Goal: Obtain resource: Download file/media

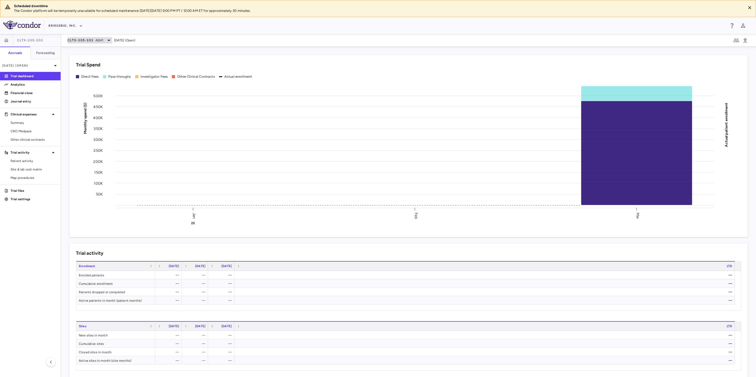
click at [104, 39] on div "CLTX-305-303 ADH1" at bounding box center [90, 40] width 45 height 6
click at [97, 132] on div "PROPEL" at bounding box center [107, 128] width 79 height 11
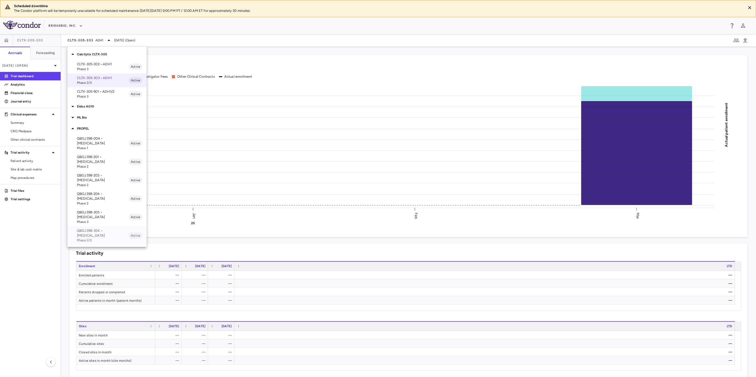
click at [110, 238] on span "Phase 2/3" at bounding box center [103, 240] width 52 height 5
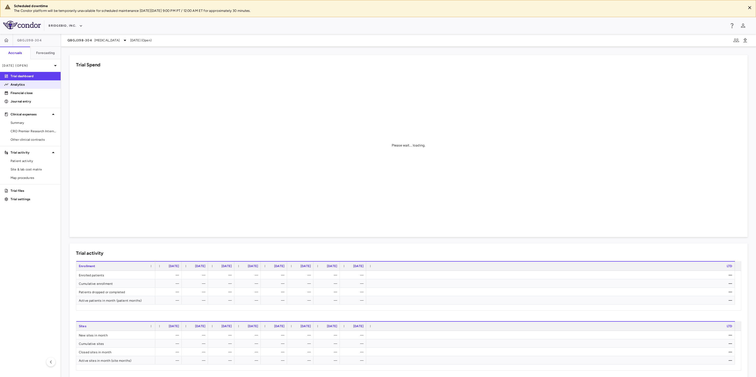
click at [37, 86] on p "Analytics" at bounding box center [34, 84] width 46 height 5
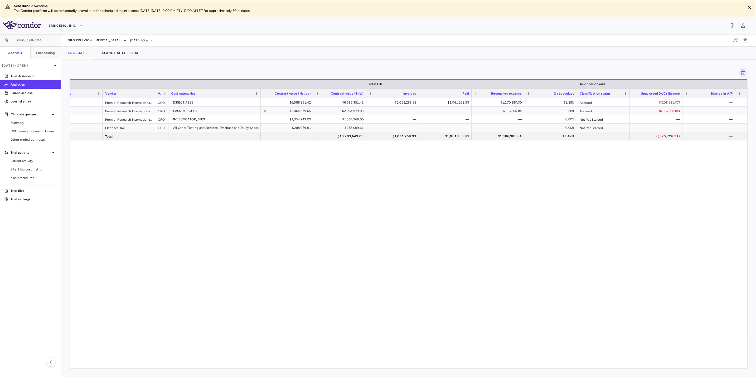
scroll to position [0, 287]
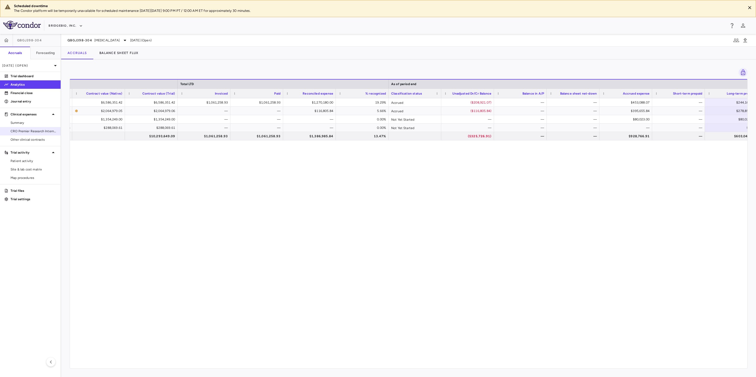
click at [35, 131] on span "CRO Premier Research International LLC" at bounding box center [34, 131] width 46 height 5
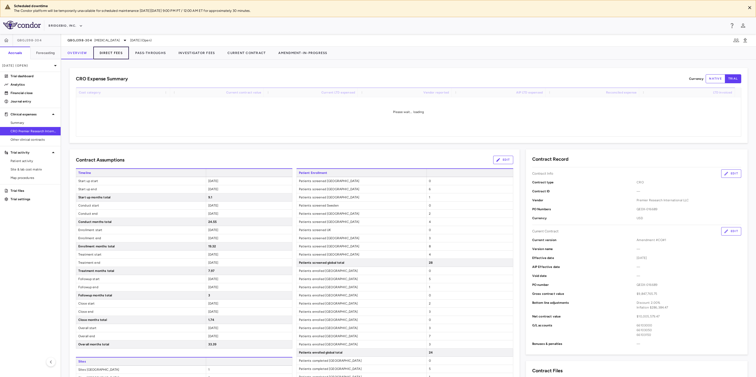
click at [111, 53] on button "Direct Fees" at bounding box center [111, 53] width 36 height 13
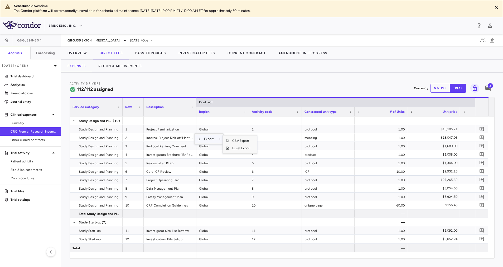
click at [206, 138] on span "Export" at bounding box center [209, 138] width 16 height 7
click at [240, 149] on span "Excel Export" at bounding box center [241, 147] width 25 height 7
drag, startPoint x: 132, startPoint y: 66, endPoint x: 150, endPoint y: 70, distance: 18.9
click at [132, 66] on button "Recon & Adjustments" at bounding box center [120, 66] width 56 height 13
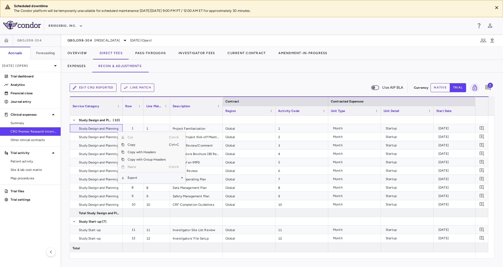
click at [137, 177] on span "Export" at bounding box center [146, 177] width 45 height 7
click at [195, 186] on span "Excel Export" at bounding box center [203, 186] width 25 height 7
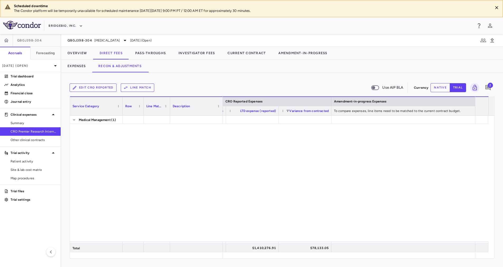
scroll to position [640, 0]
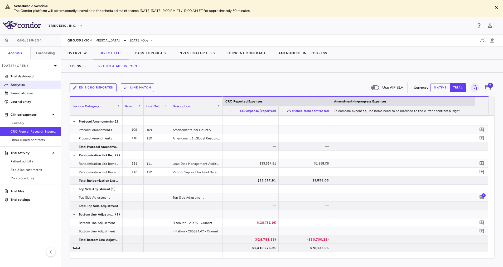
click at [37, 84] on p "Analytics" at bounding box center [34, 84] width 46 height 5
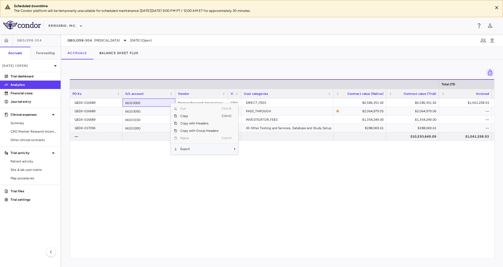
click at [202, 149] on span "Export" at bounding box center [199, 148] width 45 height 7
click at [220, 148] on span "Export" at bounding box center [199, 148] width 45 height 7
click at [261, 158] on span "Excel Export" at bounding box center [255, 157] width 25 height 7
drag, startPoint x: 194, startPoint y: 72, endPoint x: 191, endPoint y: 73, distance: 2.7
click at [194, 72] on div at bounding box center [282, 72] width 425 height 9
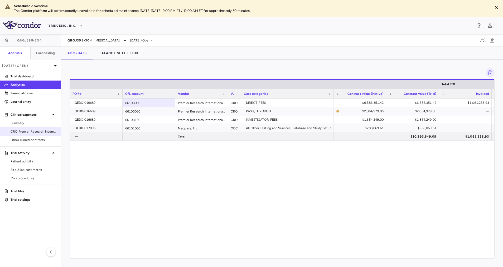
click at [37, 133] on span "CRO Premier Research International LLC" at bounding box center [34, 131] width 46 height 5
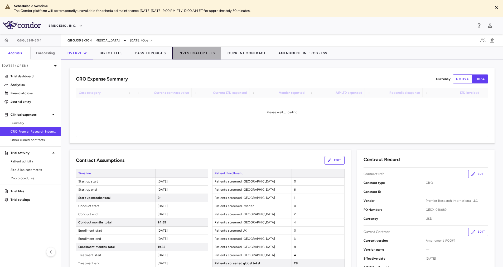
click at [194, 56] on button "Investigator Fees" at bounding box center [196, 53] width 49 height 13
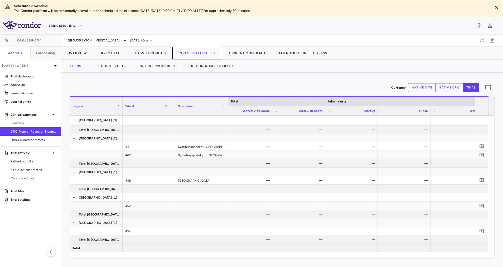
scroll to position [0, 649]
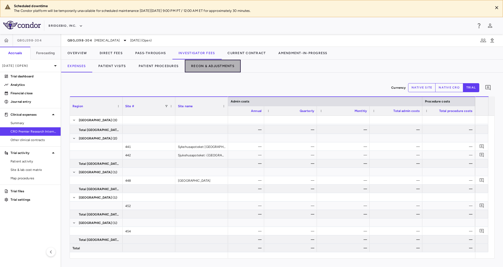
click at [227, 66] on button "Recon & Adjustments" at bounding box center [213, 66] width 56 height 13
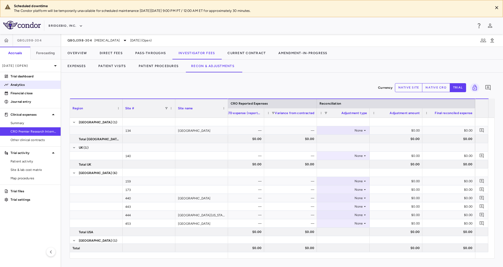
click at [25, 84] on p "Analytics" at bounding box center [34, 84] width 46 height 5
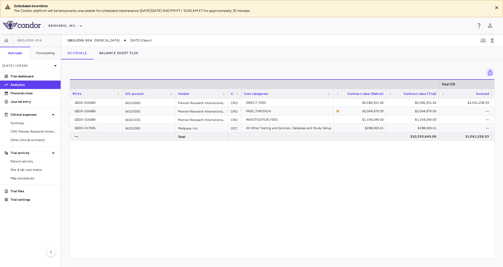
scroll to position [0, 172]
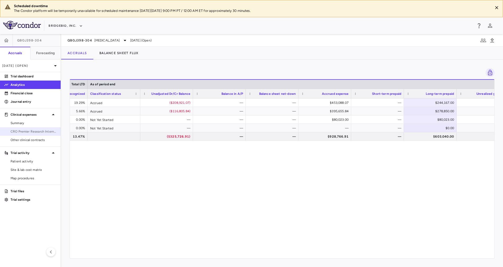
click at [34, 133] on span "CRO Premier Research International LLC" at bounding box center [34, 131] width 46 height 5
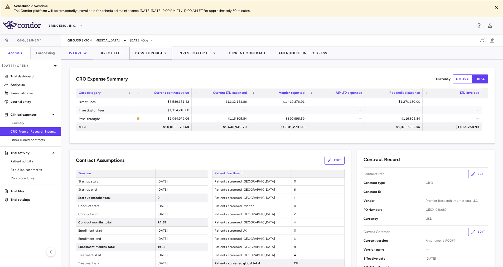
click at [159, 56] on button "Pass-Throughs" at bounding box center [150, 53] width 43 height 13
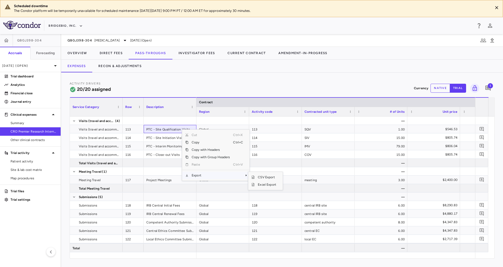
click at [192, 174] on span "Export" at bounding box center [211, 174] width 45 height 7
click at [270, 187] on span "Excel Export" at bounding box center [267, 184] width 25 height 7
click at [172, 86] on div "Activity Drivers 20/20 assigned Currency native trial 1" at bounding box center [282, 88] width 425 height 14
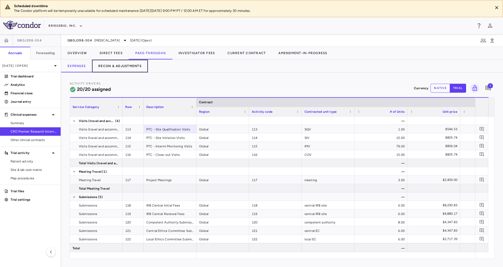
click at [116, 68] on button "Recon & Adjustments" at bounding box center [120, 66] width 56 height 13
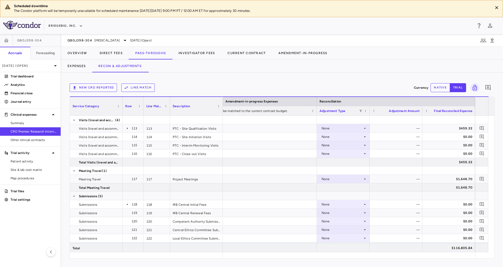
click at [495, 141] on div "New CRO reported Line Match Currency native trial 0 Service Category Drag here …" at bounding box center [282, 170] width 442 height 194
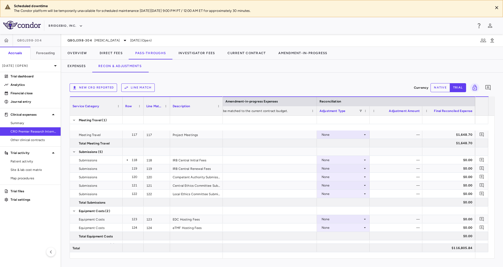
scroll to position [93, 0]
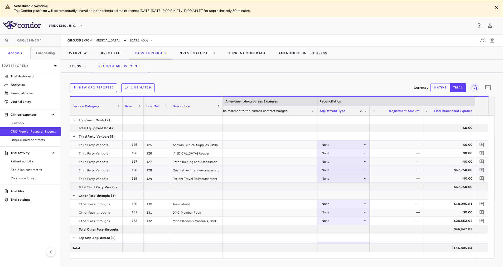
click at [363, 172] on div "None" at bounding box center [343, 170] width 47 height 8
click at [351, 186] on div "CRO Reported" at bounding box center [340, 188] width 25 height 5
click at [364, 177] on icon at bounding box center [365, 178] width 4 height 4
click at [354, 197] on li "CRO Reported" at bounding box center [343, 196] width 52 height 8
click at [412, 172] on div "—" at bounding box center [396, 170] width 45 height 8
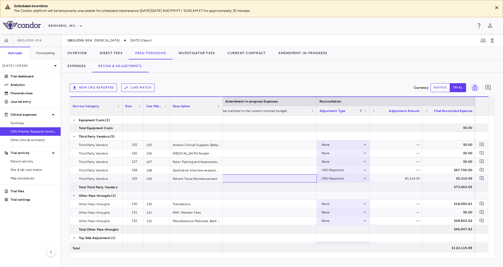
click at [291, 175] on div at bounding box center [238, 178] width 158 height 8
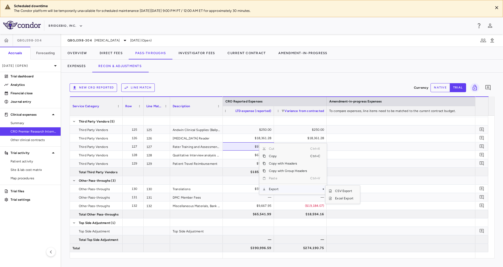
click at [296, 190] on span "Export" at bounding box center [288, 188] width 45 height 7
click at [353, 198] on span "Excel Export" at bounding box center [344, 197] width 25 height 7
click at [196, 84] on div "New CRO reported Line Match" at bounding box center [241, 87] width 342 height 8
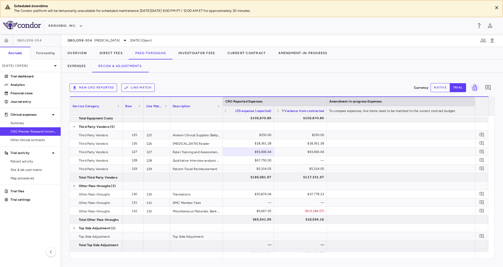
scroll to position [167, 0]
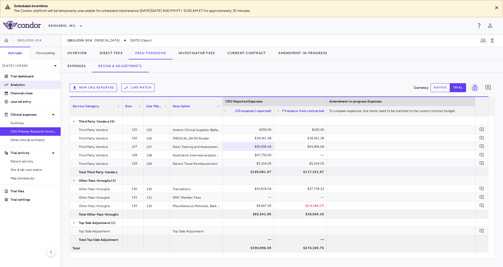
click at [13, 85] on p "Analytics" at bounding box center [34, 84] width 46 height 5
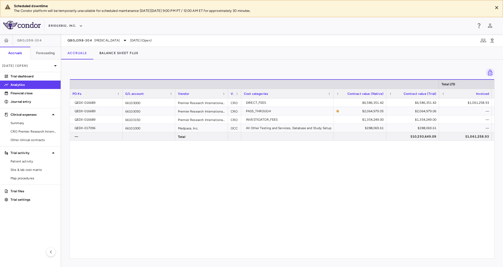
scroll to position [0, 56]
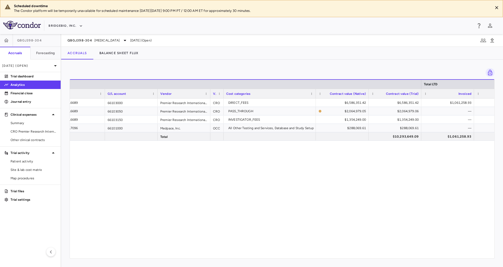
click at [139, 259] on div "Drag here to set row groups Drag here to set column labels Total LTD PO #s G/L …" at bounding box center [282, 163] width 442 height 207
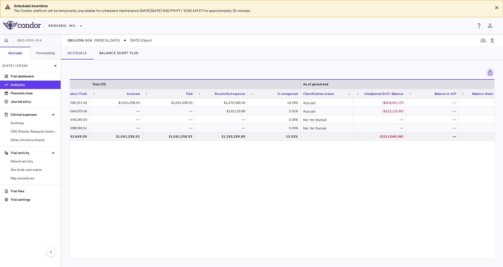
scroll to position [0, 352]
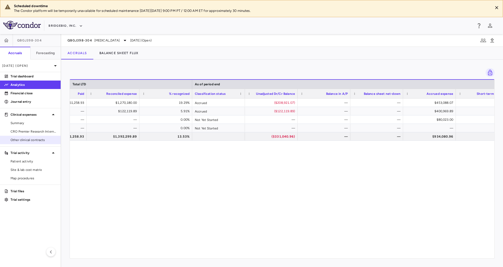
click at [29, 137] on span "Other clinical contracts" at bounding box center [34, 139] width 46 height 5
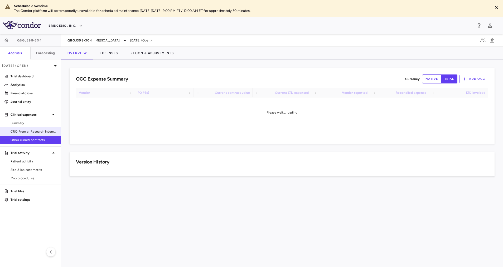
click at [30, 132] on span "CRO Premier Research International LLC" at bounding box center [34, 131] width 46 height 5
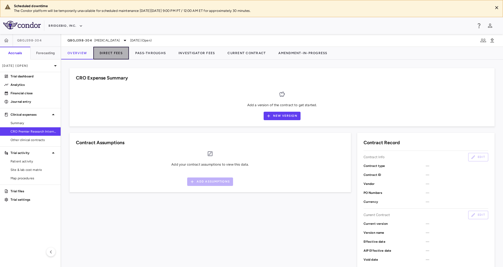
click at [109, 52] on button "Direct Fees" at bounding box center [111, 53] width 36 height 13
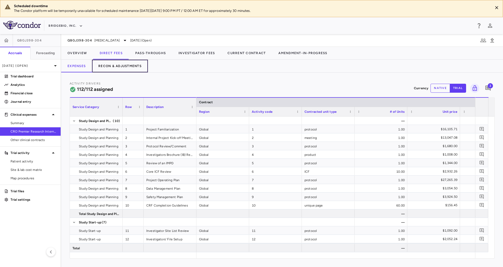
click at [125, 65] on button "Recon & Adjustments" at bounding box center [120, 66] width 56 height 13
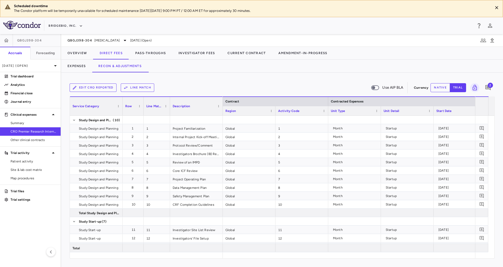
click at [251, 258] on div "Edit CRO reported Line Match Use AIP BLA Currency native trial 2 Service Catego…" at bounding box center [282, 170] width 442 height 194
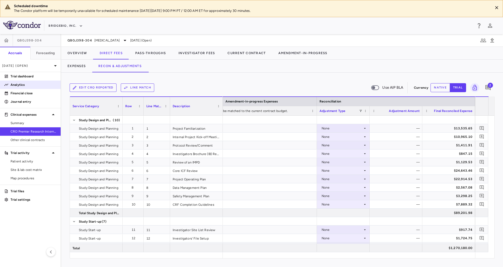
click at [31, 87] on link "Analytics" at bounding box center [30, 85] width 61 height 8
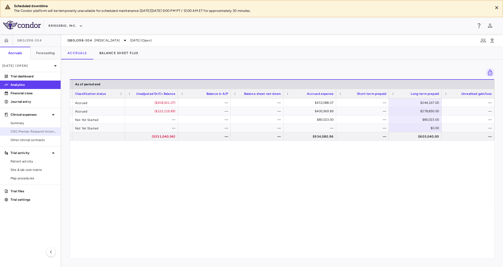
click at [42, 131] on span "CRO Premier Research International LLC" at bounding box center [34, 131] width 46 height 5
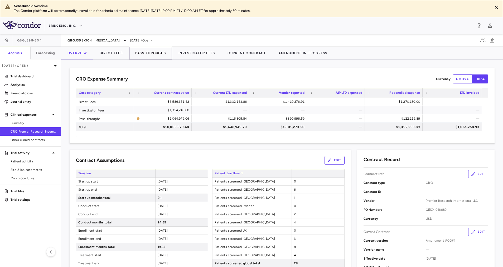
click at [152, 54] on button "Pass-Throughs" at bounding box center [150, 53] width 43 height 13
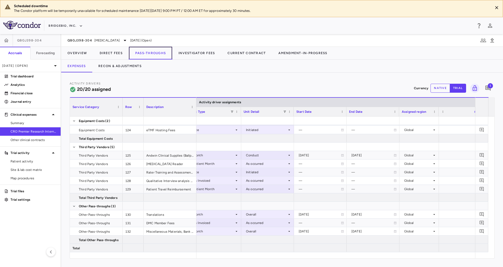
scroll to position [0, 369]
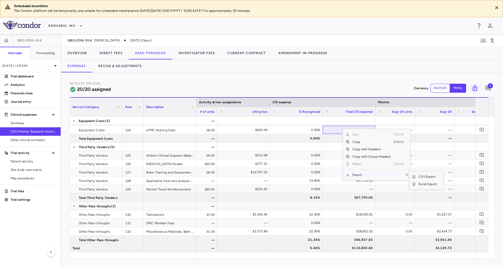
click at [365, 174] on span "Export" at bounding box center [371, 174] width 45 height 7
click at [432, 184] on span "Excel Export" at bounding box center [428, 183] width 25 height 7
click at [246, 86] on div "Activity Drivers 20/20 assigned Currency native trial 1" at bounding box center [282, 88] width 425 height 14
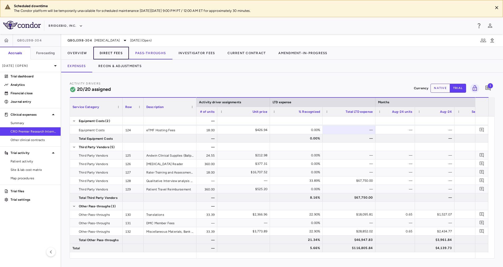
click at [111, 53] on button "Direct Fees" at bounding box center [111, 53] width 36 height 13
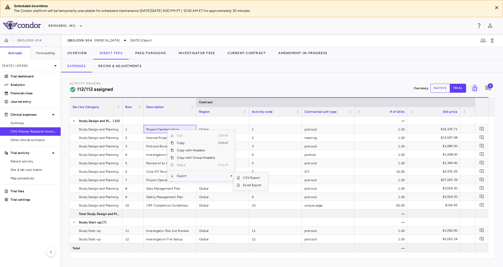
click at [198, 177] on span "Export" at bounding box center [196, 175] width 45 height 7
click at [256, 184] on span "Excel Export" at bounding box center [252, 184] width 25 height 7
click at [254, 85] on div "Activity Drivers 112/112 assigned Currency native trial 3" at bounding box center [282, 88] width 425 height 14
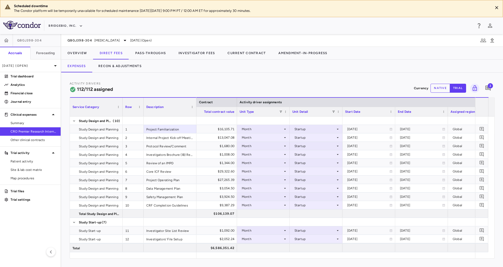
scroll to position [0, 400]
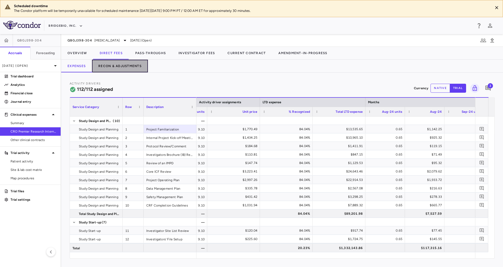
click at [124, 65] on button "Recon & Adjustments" at bounding box center [120, 66] width 56 height 13
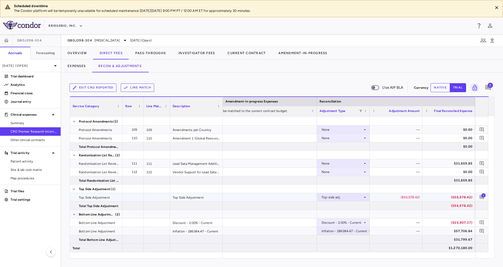
click at [483, 196] on span "1" at bounding box center [484, 195] width 4 height 4
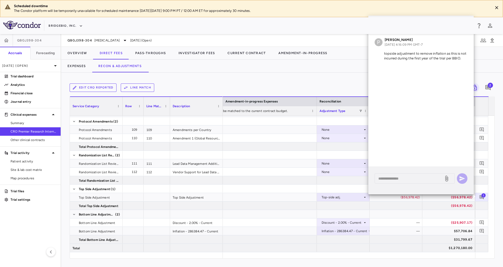
click at [496, 173] on div "Edit CRO reported Line Match Use AIP BLA Currency native trial 2 Service Catego…" at bounding box center [282, 170] width 442 height 194
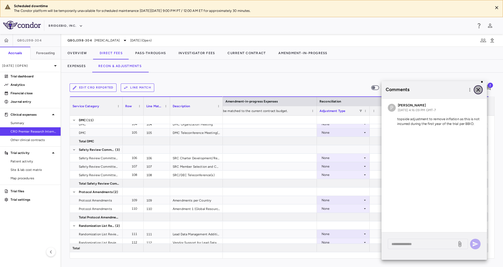
click at [480, 90] on icon "button" at bounding box center [478, 89] width 6 height 6
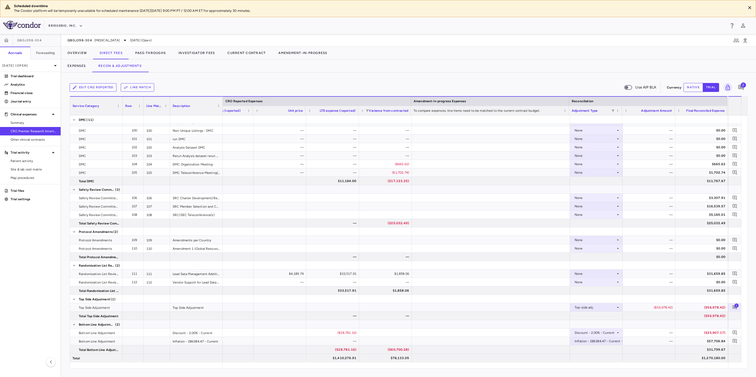
scroll to position [0, 589]
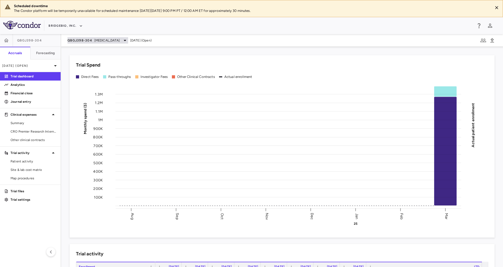
click at [120, 41] on span "[MEDICAL_DATA]" at bounding box center [106, 40] width 25 height 5
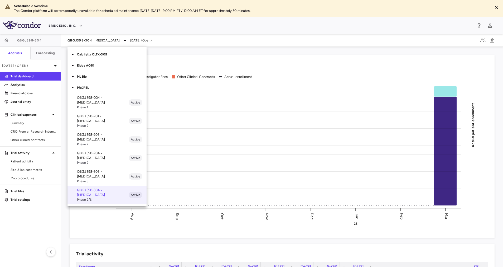
click at [81, 88] on p "PROPEL" at bounding box center [112, 87] width 70 height 5
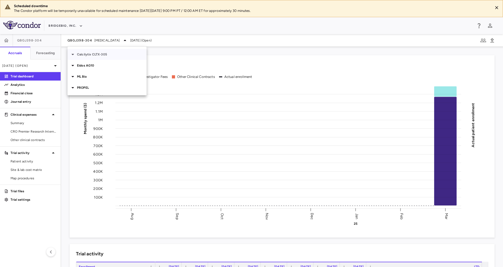
click at [104, 53] on p "Calcilytix CLTX-305" at bounding box center [112, 54] width 70 height 5
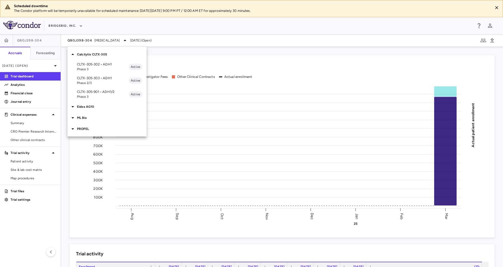
click at [108, 79] on p "CLTX-305-303 • ADH1" at bounding box center [103, 78] width 52 height 5
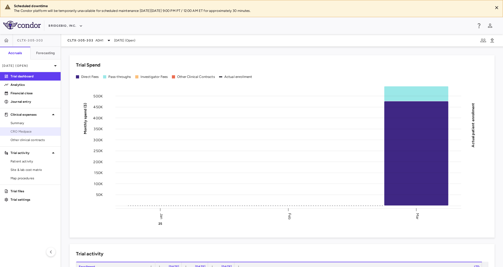
click at [39, 131] on span "CRO Medpace" at bounding box center [34, 131] width 46 height 5
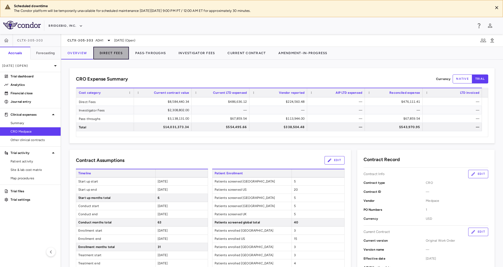
click at [104, 52] on button "Direct Fees" at bounding box center [111, 53] width 36 height 13
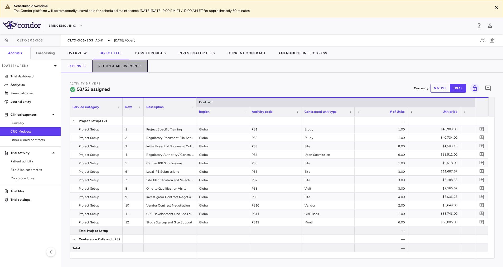
click at [122, 68] on button "Recon & Adjustments" at bounding box center [120, 66] width 56 height 13
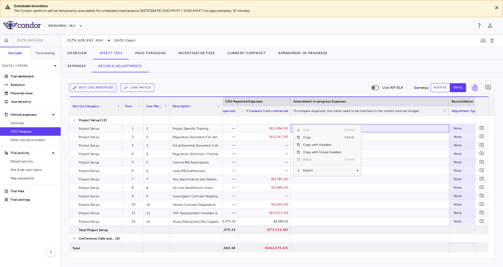
click at [308, 79] on div "Edit CRO reported Line Match Use AIP BLA Currency native trial 0 Service Catego…" at bounding box center [282, 170] width 442 height 194
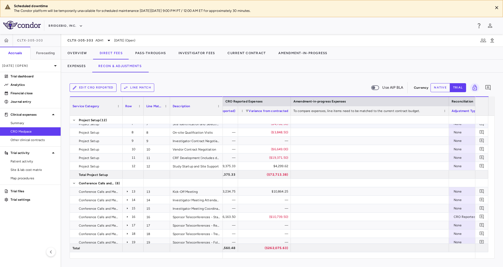
scroll to position [64, 0]
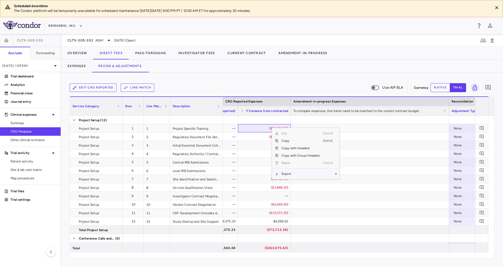
click at [302, 175] on span "Export" at bounding box center [300, 173] width 45 height 7
click at [356, 182] on span "Excel Export" at bounding box center [357, 182] width 25 height 7
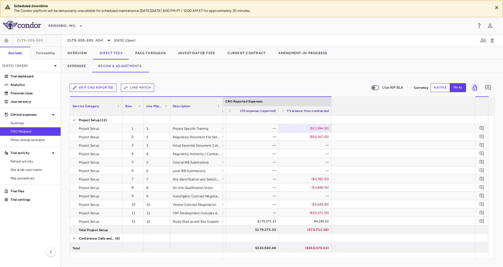
scroll to position [0, 449]
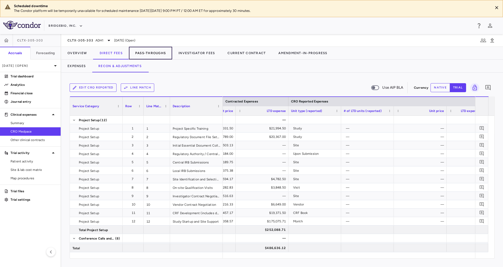
click at [147, 50] on button "Pass-Throughs" at bounding box center [150, 53] width 43 height 13
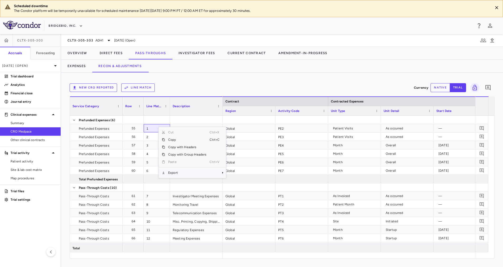
click at [195, 171] on span "Export" at bounding box center [187, 172] width 45 height 7
click at [248, 181] on span "Excel Export" at bounding box center [243, 181] width 25 height 7
drag, startPoint x: 36, startPoint y: 84, endPoint x: 289, endPoint y: 44, distance: 256.0
click at [36, 84] on p "Analytics" at bounding box center [34, 84] width 46 height 5
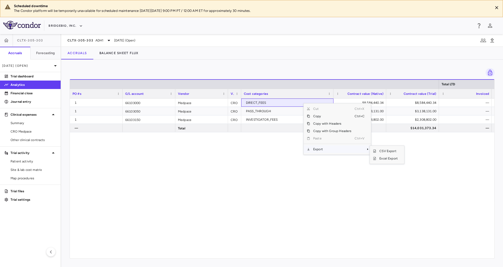
click at [333, 147] on span "Export" at bounding box center [332, 148] width 45 height 7
click at [394, 157] on span "Excel Export" at bounding box center [388, 158] width 25 height 7
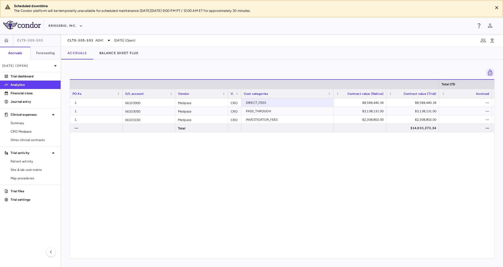
click at [233, 178] on div "1 66103000 Medpace CRO DIRECT_FEES $8,584,440.34 $8,584,440.34 — — $476,111.41 …" at bounding box center [282, 174] width 425 height 153
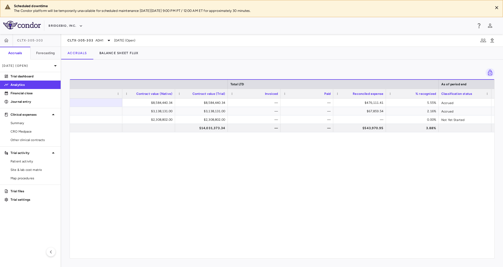
scroll to position [0, 296]
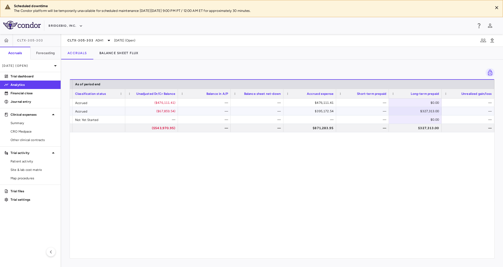
click at [435, 111] on div "$327,313.00" at bounding box center [416, 111] width 45 height 8
drag, startPoint x: 419, startPoint y: 111, endPoint x: 448, endPoint y: 113, distance: 29.6
type input "*"
click at [452, 172] on div "$476,111.41 5.55% Accrued ($476,111.41) — — $476,111.41 — $0.00 — DIRECT_FEES $…" at bounding box center [282, 174] width 425 height 153
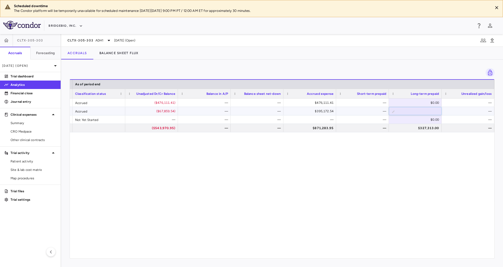
click at [369, 112] on div "—" at bounding box center [363, 111] width 45 height 8
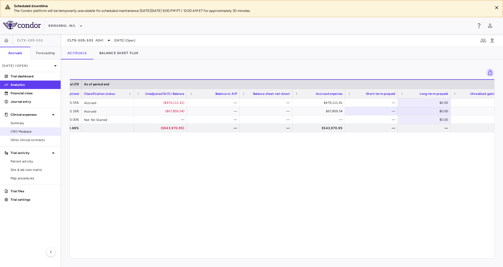
click at [37, 133] on span "CRO Medpace" at bounding box center [34, 131] width 46 height 5
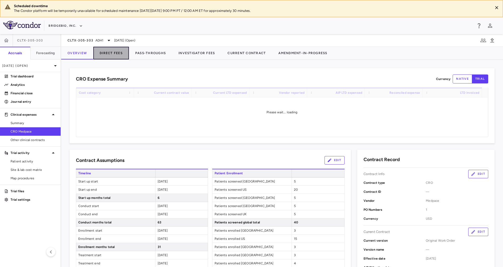
click at [117, 53] on button "Direct Fees" at bounding box center [111, 53] width 36 height 13
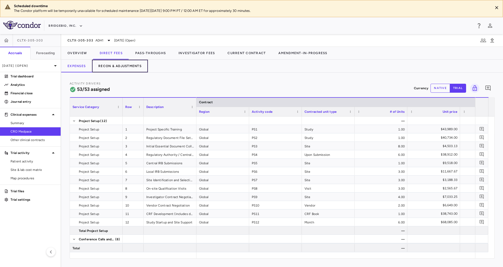
click at [123, 68] on button "Recon & Adjustments" at bounding box center [120, 66] width 56 height 13
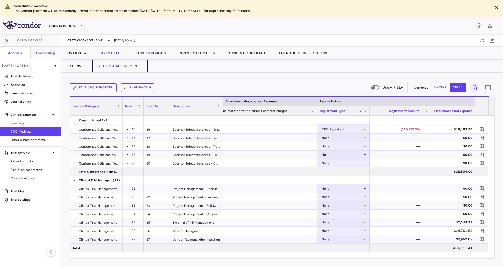
scroll to position [83, 0]
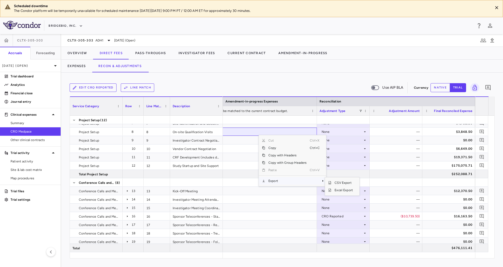
click at [293, 181] on span "Export" at bounding box center [287, 180] width 45 height 7
click at [338, 190] on span "Excel Export" at bounding box center [343, 189] width 25 height 7
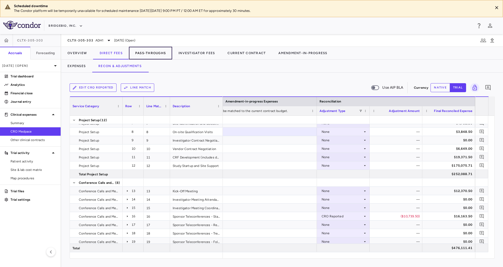
click at [153, 51] on button "Pass-Throughs" at bounding box center [150, 53] width 43 height 13
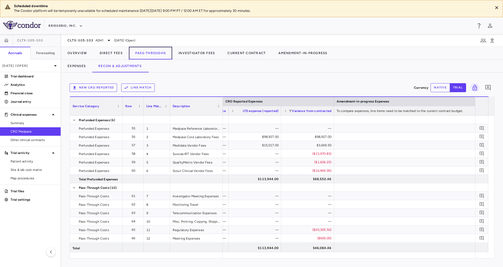
scroll to position [0, 628]
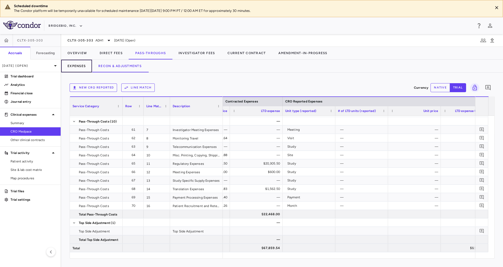
click at [79, 64] on button "Expenses" at bounding box center [76, 66] width 31 height 13
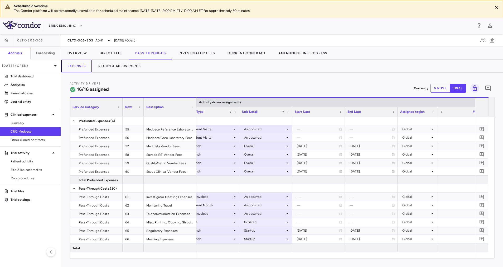
scroll to position [0, 366]
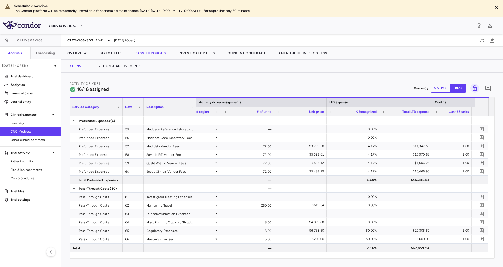
click at [379, 258] on div "Activity Drivers 16/16 assigned Currency native trial 0 Service Category Drag h…" at bounding box center [282, 170] width 442 height 194
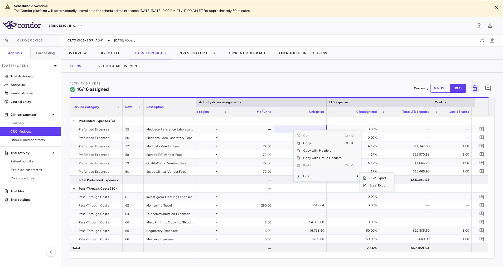
click at [345, 173] on span "Context Menu" at bounding box center [351, 175] width 12 height 7
click at [387, 187] on span "Excel Export" at bounding box center [378, 184] width 25 height 7
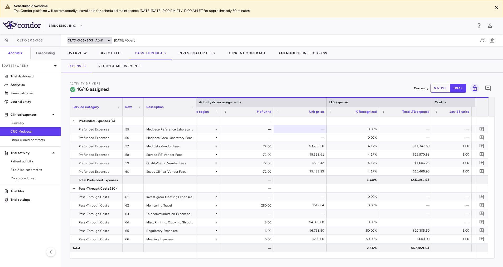
click at [101, 42] on span "ADH1" at bounding box center [99, 40] width 8 height 5
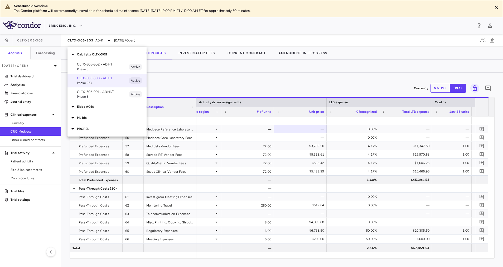
click at [109, 95] on span "Phase 3" at bounding box center [103, 96] width 52 height 5
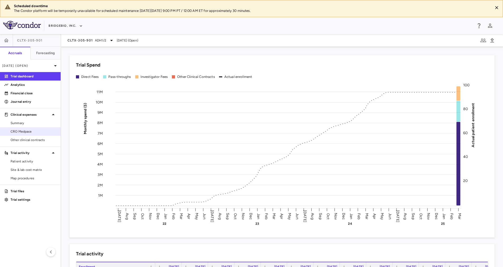
click at [23, 130] on span "CRO Medpace" at bounding box center [34, 131] width 46 height 5
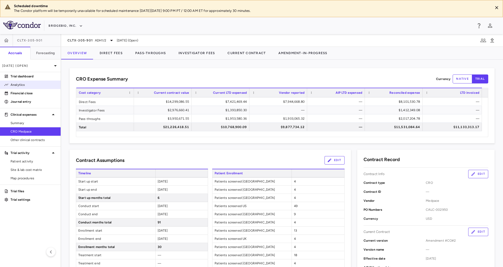
click at [26, 85] on p "Analytics" at bounding box center [34, 84] width 46 height 5
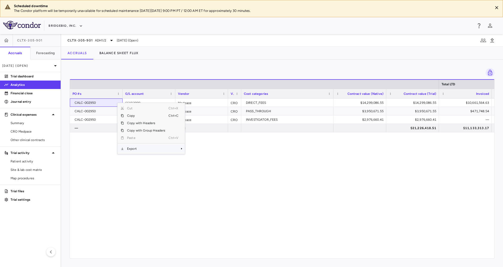
click at [135, 146] on span "Export" at bounding box center [146, 148] width 45 height 7
click at [200, 157] on span "Excel Export" at bounding box center [202, 157] width 25 height 7
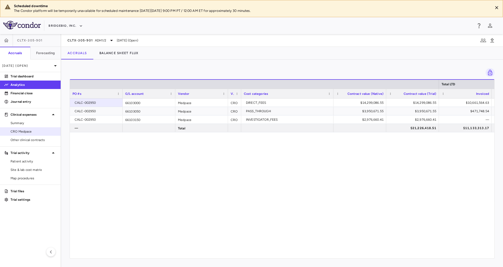
click at [25, 127] on link "CRO Medpace" at bounding box center [30, 131] width 61 height 8
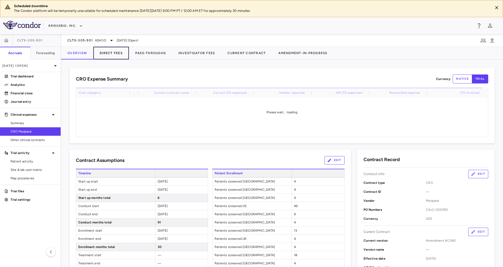
click at [108, 54] on button "Direct Fees" at bounding box center [111, 53] width 36 height 13
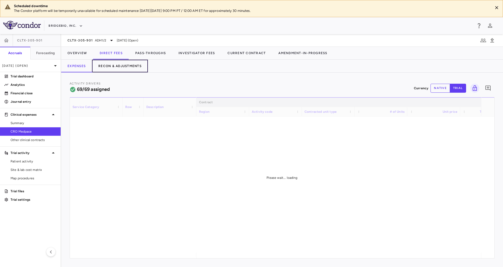
click at [127, 66] on button "Recon & Adjustments" at bounding box center [120, 66] width 56 height 13
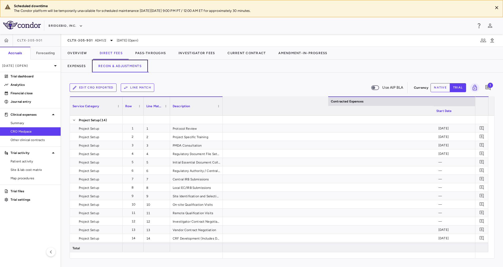
scroll to position [0, 842]
